Goal: Transaction & Acquisition: Subscribe to service/newsletter

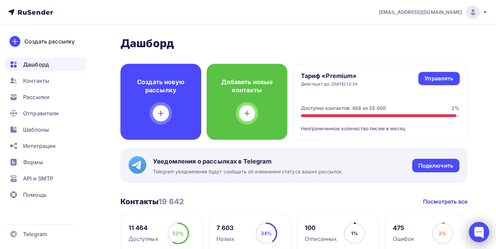
click at [480, 226] on div at bounding box center [479, 232] width 20 height 20
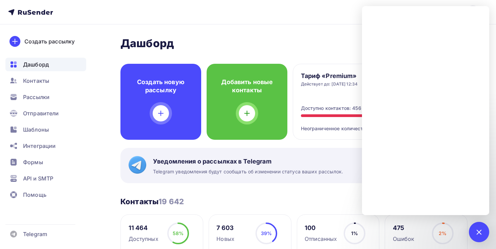
click at [296, 21] on nav "kryukov@tddoka.ru Аккаунт Тарифы Выйти Создать рассылку Дашборд Контакты Рассыл…" at bounding box center [248, 12] width 496 height 24
click at [329, 155] on div "Уведомления о рассылках в Telegram Telegram уведомления будут сообщать об измен…" at bounding box center [293, 165] width 347 height 35
click at [333, 44] on h2 "Дашборд" at bounding box center [293, 44] width 347 height 14
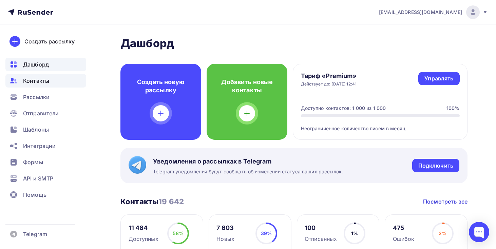
click at [56, 80] on div "Контакты" at bounding box center [45, 81] width 81 height 14
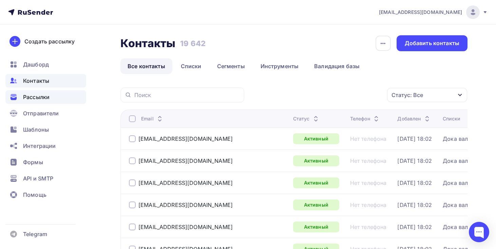
click at [50, 100] on div "Рассылки" at bounding box center [45, 97] width 81 height 14
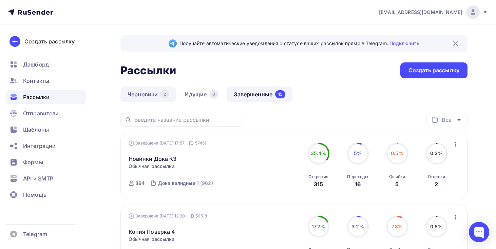
click at [150, 92] on link "Черновики 2" at bounding box center [148, 95] width 56 height 16
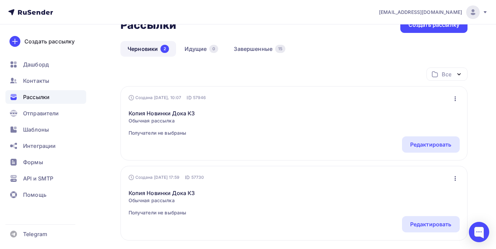
scroll to position [31, 0]
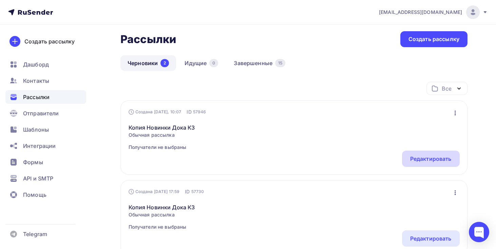
click at [426, 156] on div "Редактировать" at bounding box center [430, 159] width 41 height 8
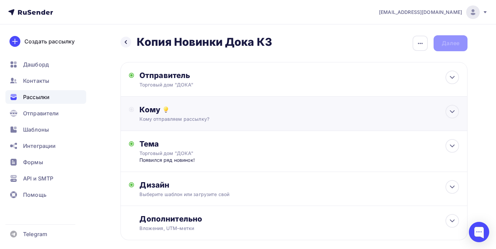
click at [190, 116] on div "Кому отправляем рассылку?" at bounding box center [282, 119] width 287 height 7
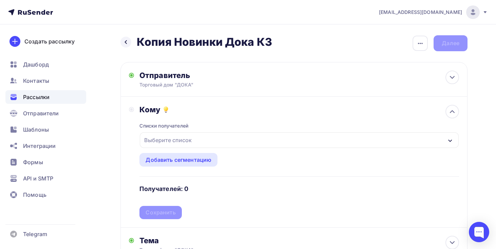
click at [191, 145] on div "Выберите список" at bounding box center [168, 140] width 53 height 12
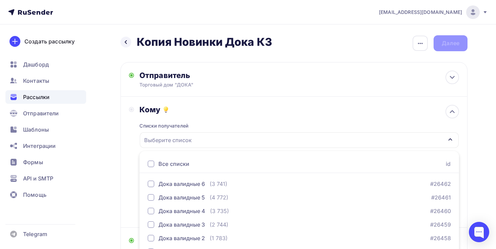
scroll to position [78, 0]
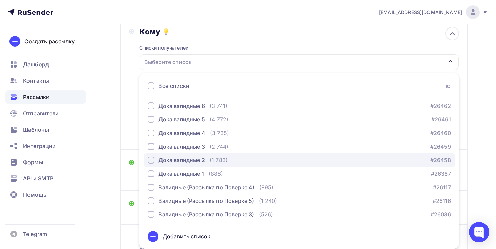
click at [207, 163] on div "Дока валидные 2 (1 783)" at bounding box center [188, 160] width 80 height 8
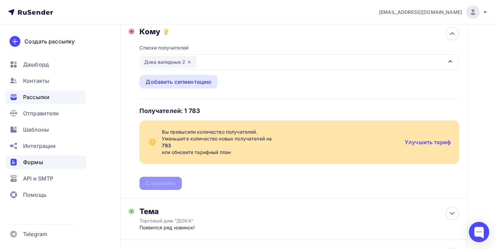
click at [72, 164] on div "Формы" at bounding box center [45, 162] width 81 height 14
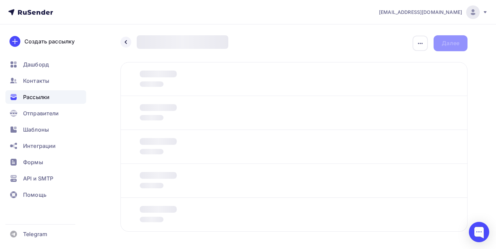
scroll to position [26, 0]
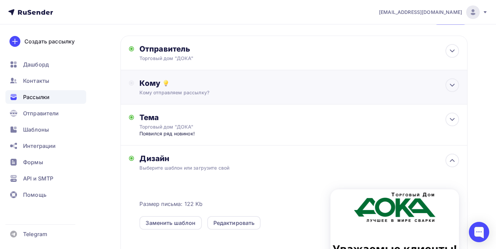
click at [226, 95] on div "Кому отправляем рассылку?" at bounding box center [282, 92] width 287 height 7
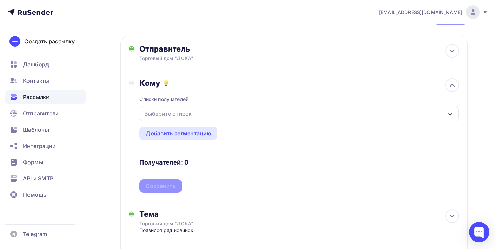
click at [222, 116] on div "Выберите список" at bounding box center [299, 114] width 319 height 16
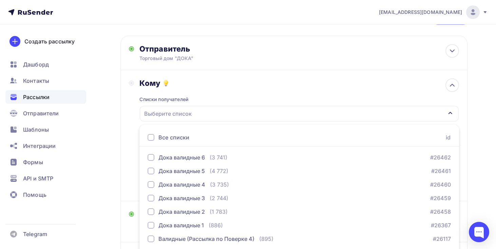
scroll to position [78, 0]
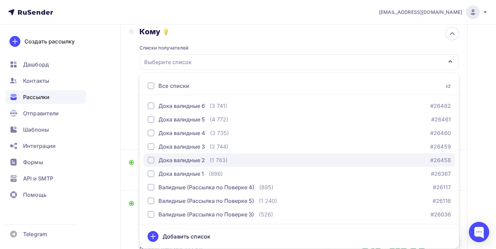
click at [238, 161] on div "Дока валидные 2 (1 783) #26458" at bounding box center [299, 160] width 303 height 8
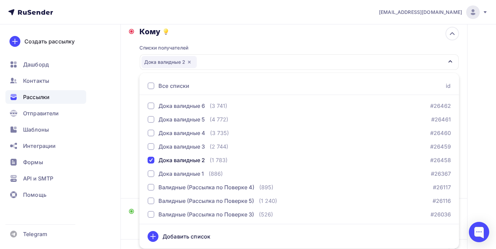
click at [124, 117] on div "Кому Списки получателей Дока валидные 2 Все списки id Дока валидные 6 (3 741) #…" at bounding box center [293, 109] width 347 height 180
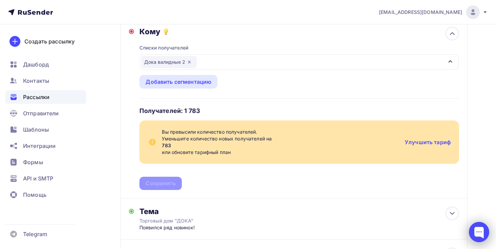
click at [481, 236] on div at bounding box center [479, 232] width 20 height 20
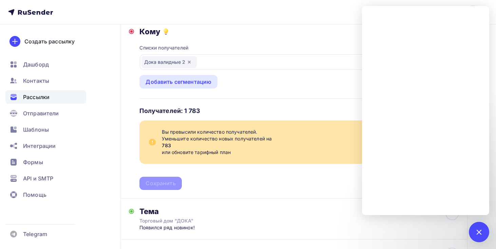
click at [321, 194] on div "Кому Списки получателей Дока валидные 2 Все списки id Дока валидные 6 (3 741) #…" at bounding box center [293, 109] width 347 height 180
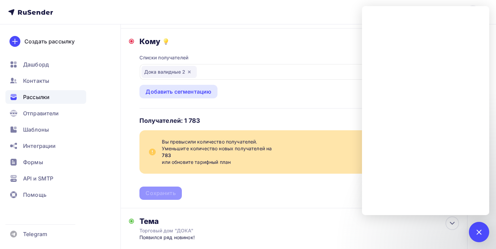
scroll to position [67, 0]
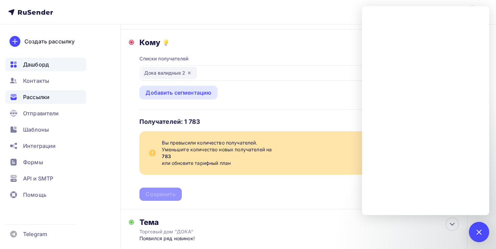
click at [43, 66] on span "Дашборд" at bounding box center [36, 64] width 26 height 8
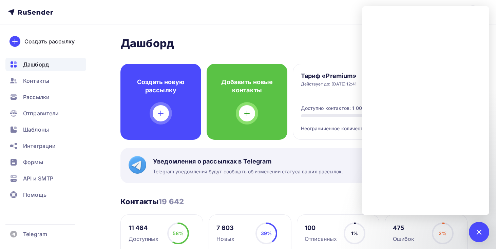
click at [349, 202] on div "Контакты 19 642 Контакты 19 642 Посмотреть все" at bounding box center [293, 202] width 347 height 10
click at [476, 226] on div at bounding box center [479, 232] width 20 height 20
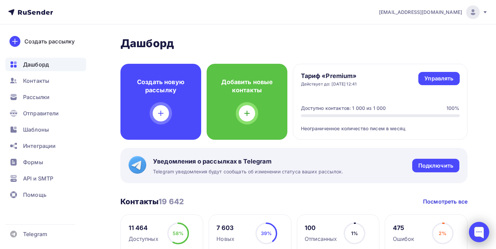
click at [476, 226] on div at bounding box center [479, 232] width 20 height 20
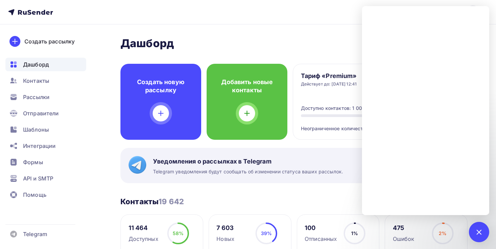
click at [479, 237] on div at bounding box center [479, 232] width 20 height 20
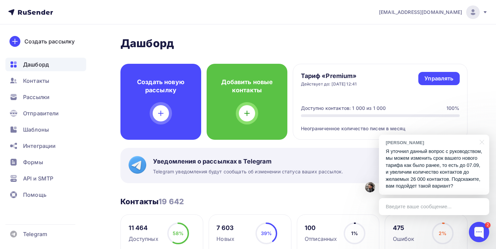
click at [430, 180] on p "Я уточнил данный вопрос с руководством, мы можем изменить срок вашего нового та…" at bounding box center [434, 169] width 97 height 42
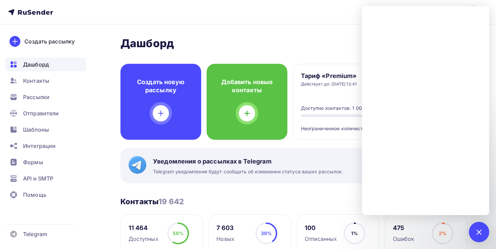
click at [52, 97] on div "Рассылки" at bounding box center [45, 97] width 81 height 14
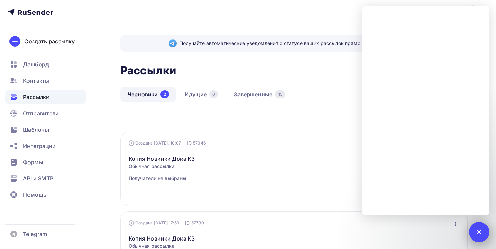
click at [479, 226] on div "2" at bounding box center [479, 232] width 20 height 20
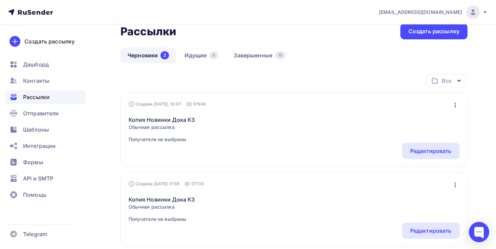
scroll to position [44, 0]
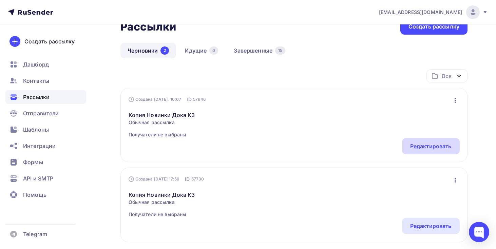
click at [418, 146] on div "Редактировать" at bounding box center [430, 146] width 41 height 8
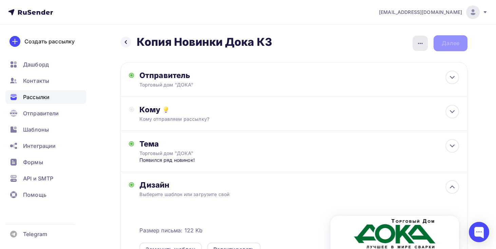
click at [422, 48] on div "button" at bounding box center [420, 43] width 15 height 15
click at [388, 78] on div "Переименовать рассылку" at bounding box center [384, 78] width 84 height 8
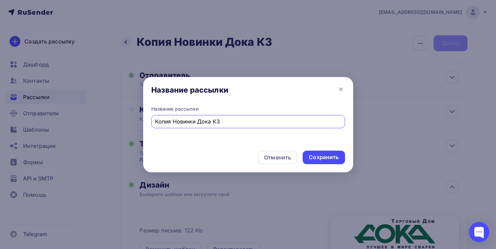
drag, startPoint x: 174, startPoint y: 121, endPoint x: 109, endPoint y: 122, distance: 65.2
click at [109, 122] on div "Название рассылки Название рассылки Копия Новинки Дока КЗ Отменить Сохранить" at bounding box center [248, 124] width 496 height 249
click at [213, 124] on input "Новинки Дока КЗ" at bounding box center [248, 121] width 186 height 8
type input "Новинки Дока КЗ 2"
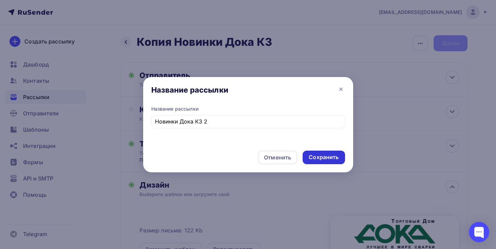
click at [315, 158] on div "Сохранить" at bounding box center [324, 157] width 30 height 8
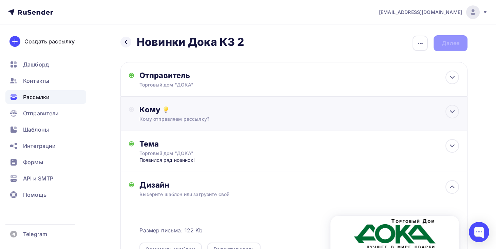
click at [264, 120] on div "Кому отправляем рассылку?" at bounding box center [282, 119] width 287 height 7
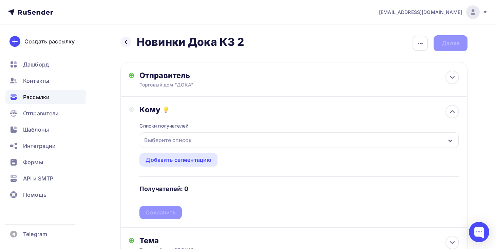
click at [256, 138] on div "Выберите список" at bounding box center [299, 140] width 319 height 16
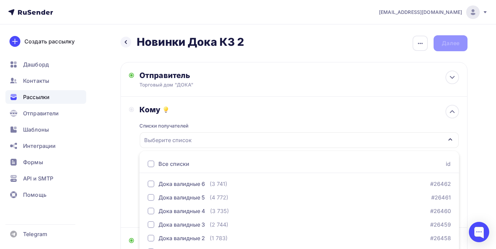
scroll to position [78, 0]
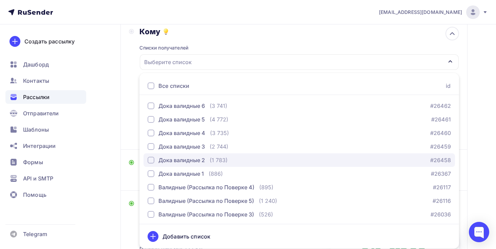
click at [242, 158] on div "Дока валидные 2 (1 783) #26458" at bounding box center [299, 160] width 303 height 8
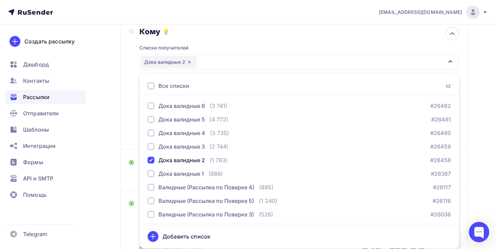
click at [119, 129] on div "Назад Новинки Дока КЗ 2 Новинки Дока КЗ 2 Закончить позже Переименовать рассылк…" at bounding box center [248, 182] width 496 height 472
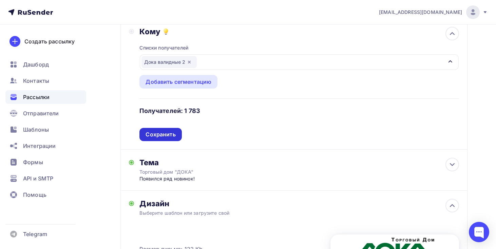
click at [169, 138] on div "Сохранить" at bounding box center [161, 135] width 30 height 8
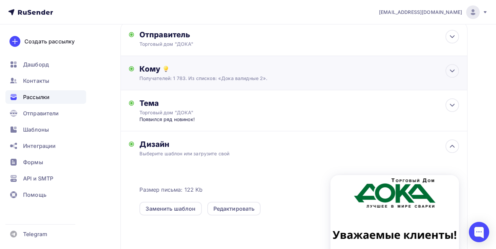
scroll to position [40, 0]
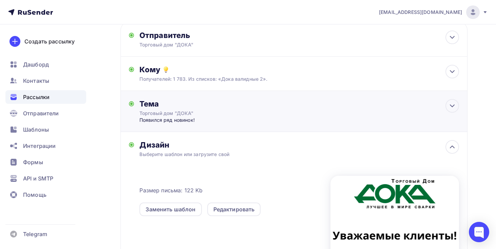
click at [221, 107] on div "Тема" at bounding box center [206, 104] width 134 height 10
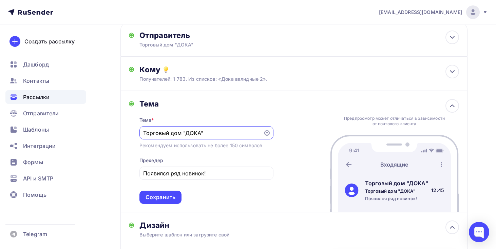
scroll to position [0, 0]
type input "Торговый дом "ДОКА""
click at [246, 176] on input "Появился ряд новинок!" at bounding box center [206, 173] width 126 height 8
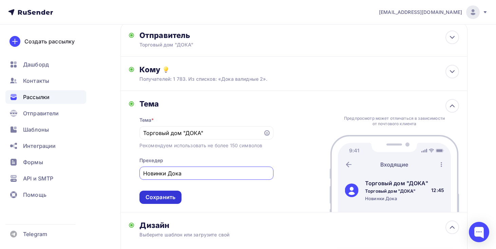
type input "Новинки Дока"
click at [168, 196] on div "Сохранить" at bounding box center [161, 197] width 30 height 8
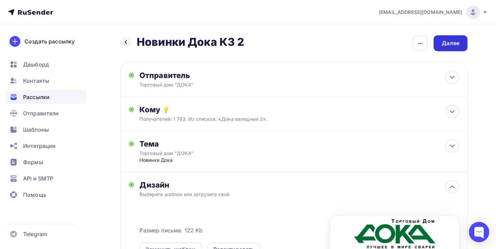
click at [461, 42] on div "Далее" at bounding box center [451, 43] width 34 height 16
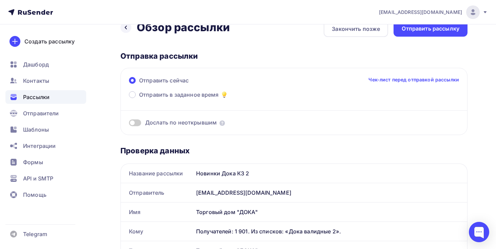
scroll to position [13, 0]
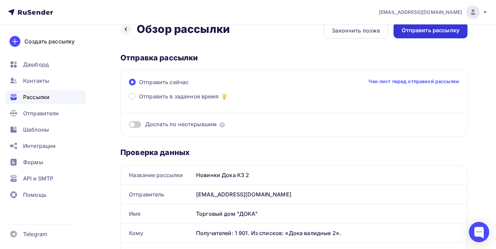
click at [441, 32] on div "Отправить рассылку" at bounding box center [431, 30] width 58 height 8
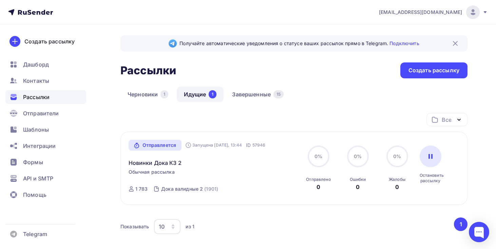
click at [343, 67] on div "Рассылки Рассылки Создать рассылку" at bounding box center [293, 70] width 347 height 16
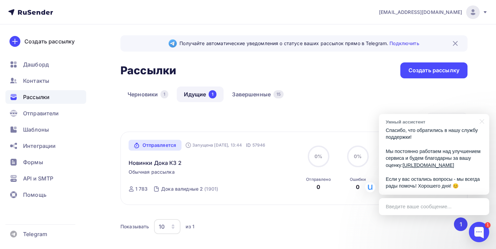
click at [195, 95] on link "Идущие 1" at bounding box center [200, 95] width 47 height 16
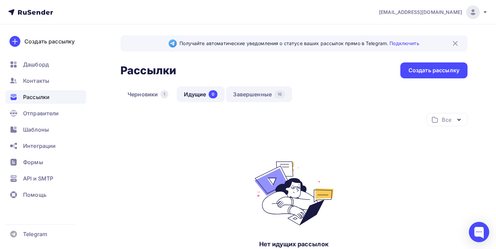
click at [251, 99] on link "Завершенные 16" at bounding box center [259, 95] width 66 height 16
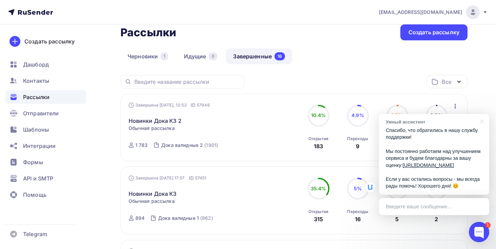
scroll to position [38, 0]
click at [343, 77] on div "Все Все папки Создать новую папку" at bounding box center [293, 84] width 347 height 19
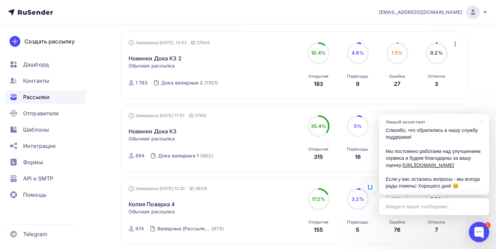
scroll to position [97, 0]
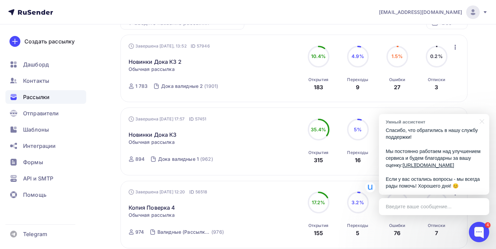
click at [474, 226] on div at bounding box center [479, 232] width 20 height 20
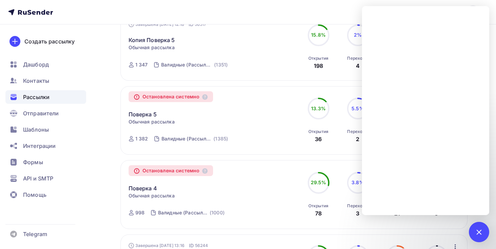
scroll to position [492, 0]
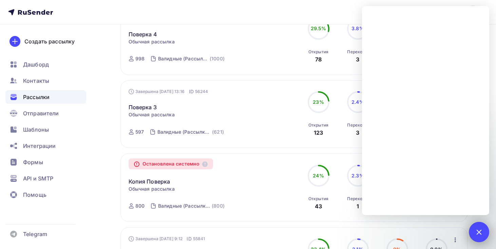
click at [483, 235] on div "4" at bounding box center [479, 232] width 20 height 20
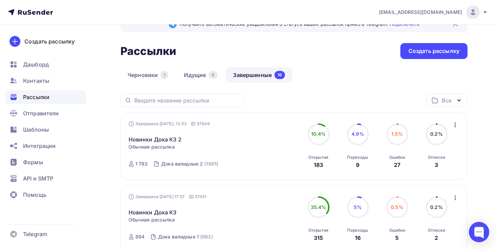
scroll to position [0, 0]
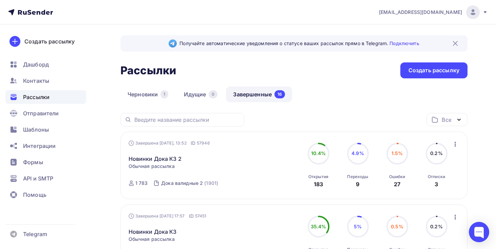
click at [455, 43] on img at bounding box center [455, 43] width 8 height 8
